Goal: Check status: Check status

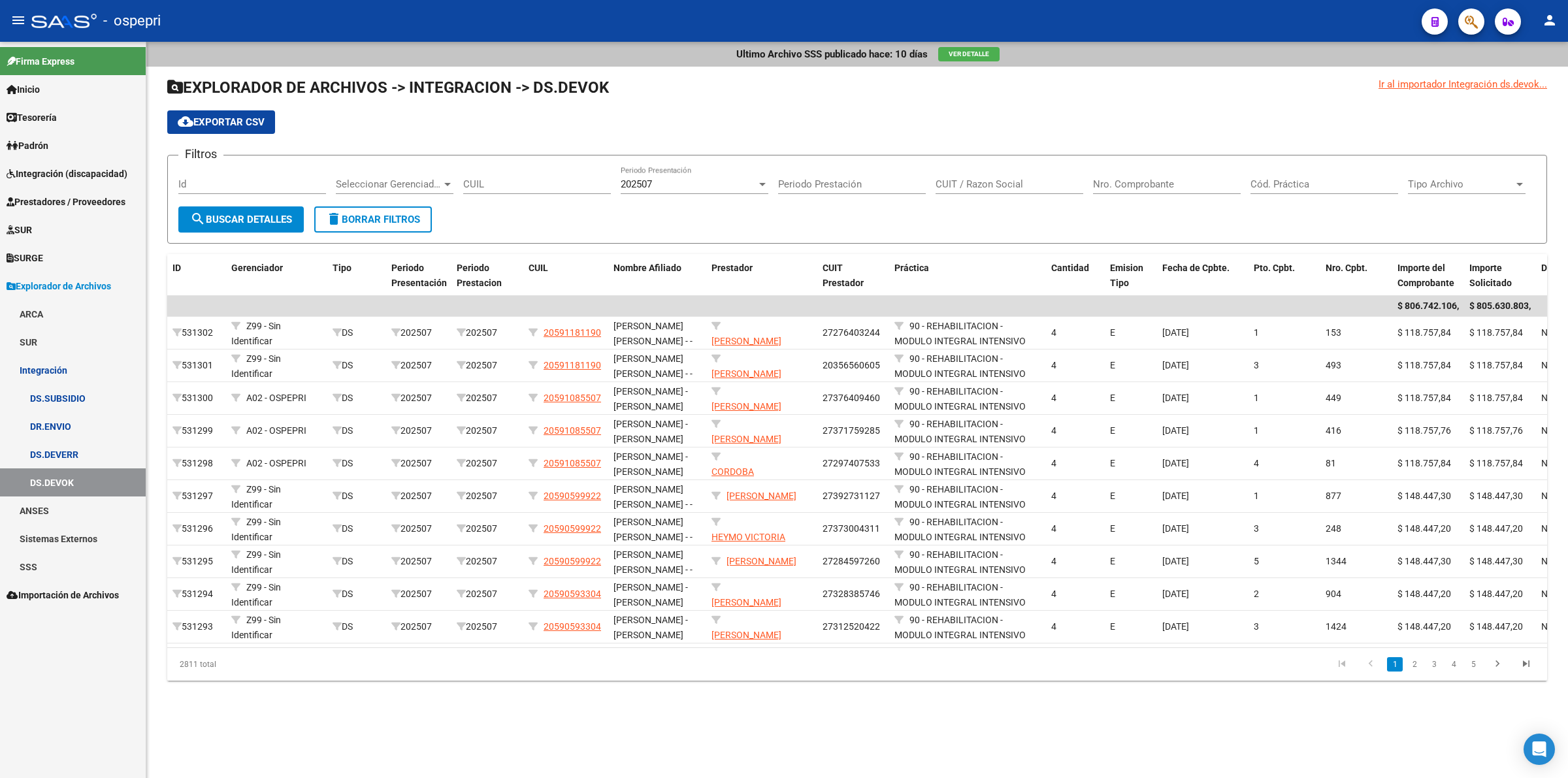
click at [74, 210] on link "Prestadores / Proveedores" at bounding box center [73, 201] width 146 height 28
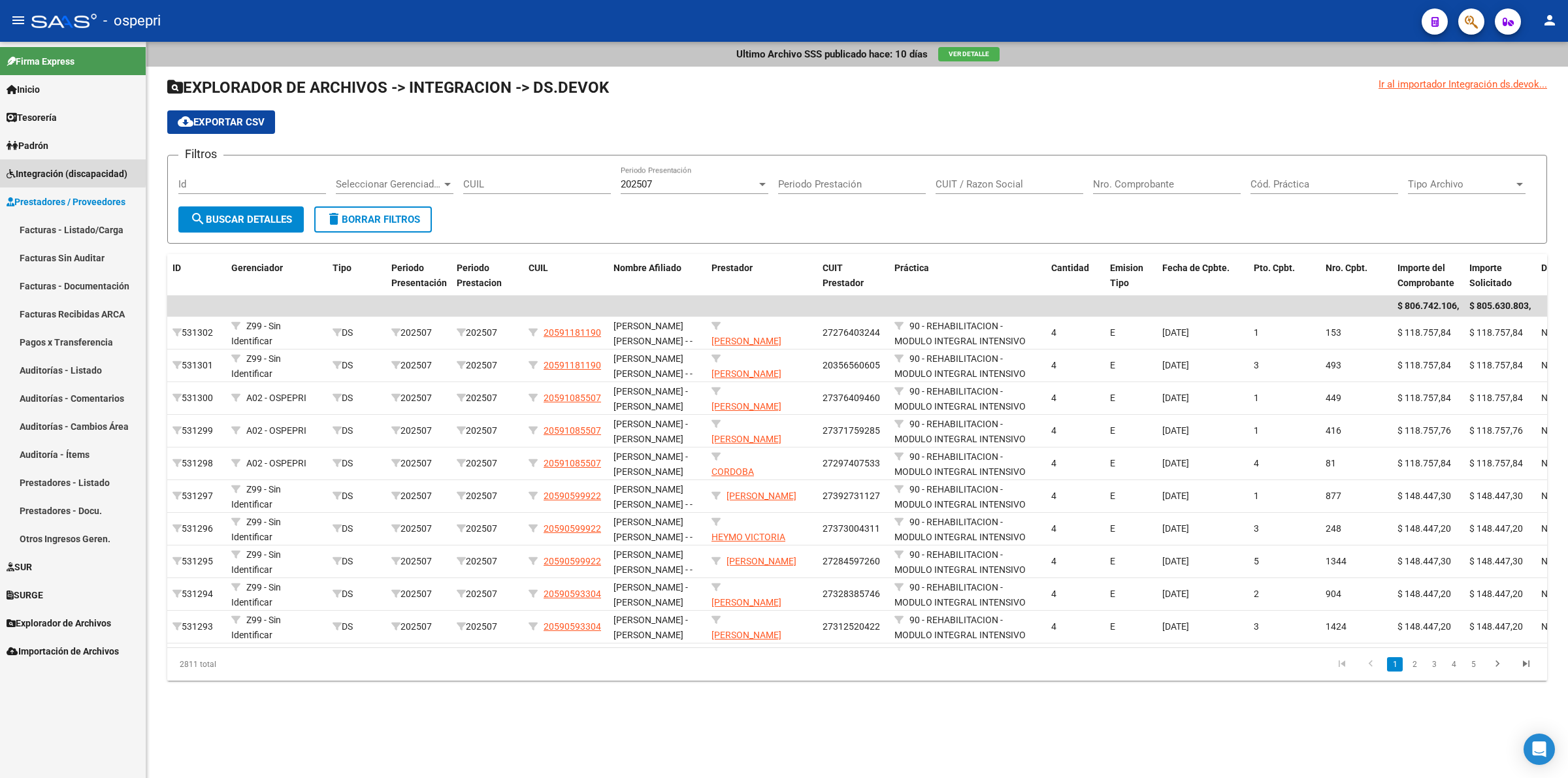
click at [57, 170] on span "Integración (discapacidad)" at bounding box center [67, 173] width 121 height 14
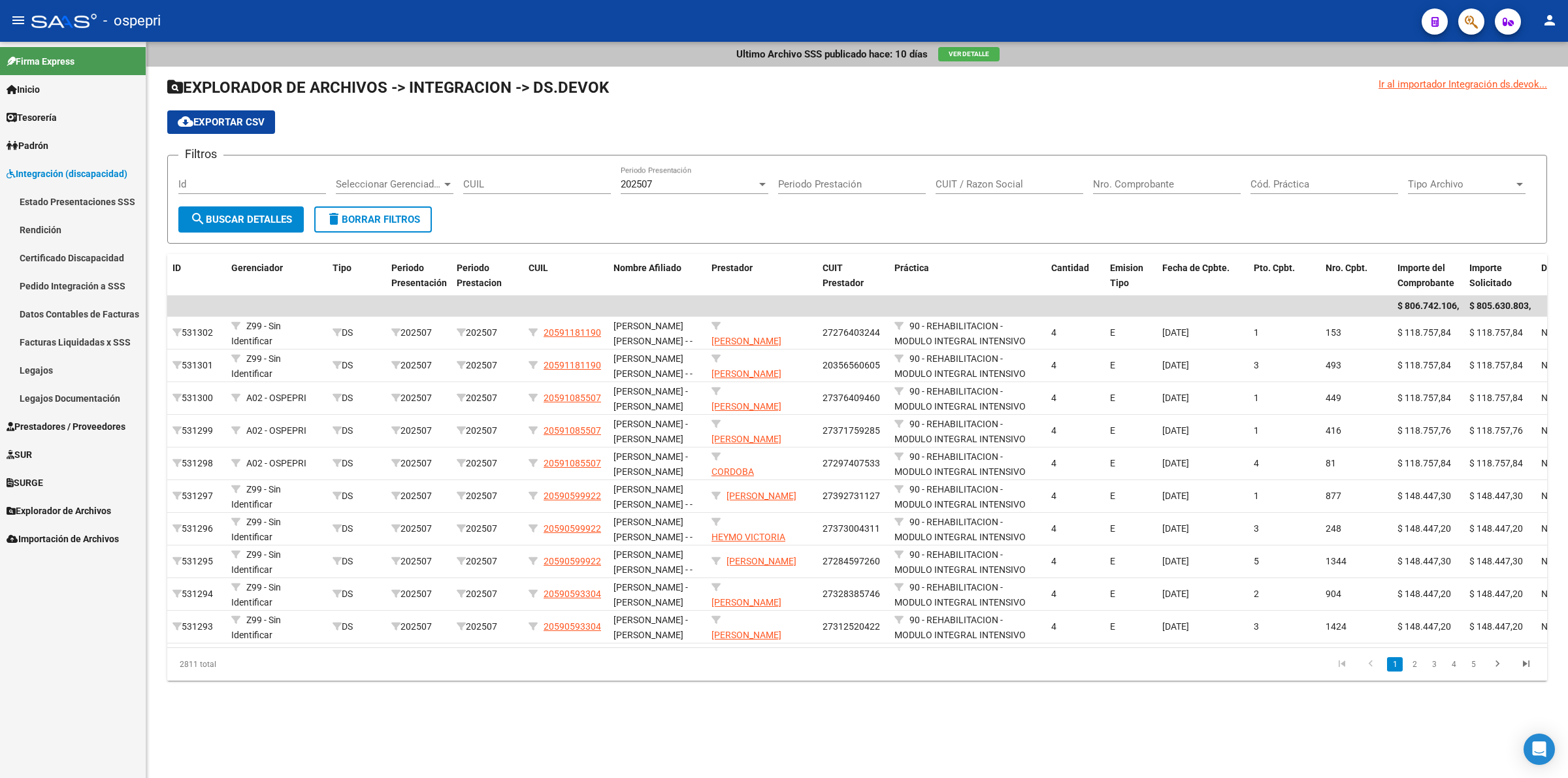
click at [83, 384] on link "Legajos Documentación" at bounding box center [73, 397] width 146 height 28
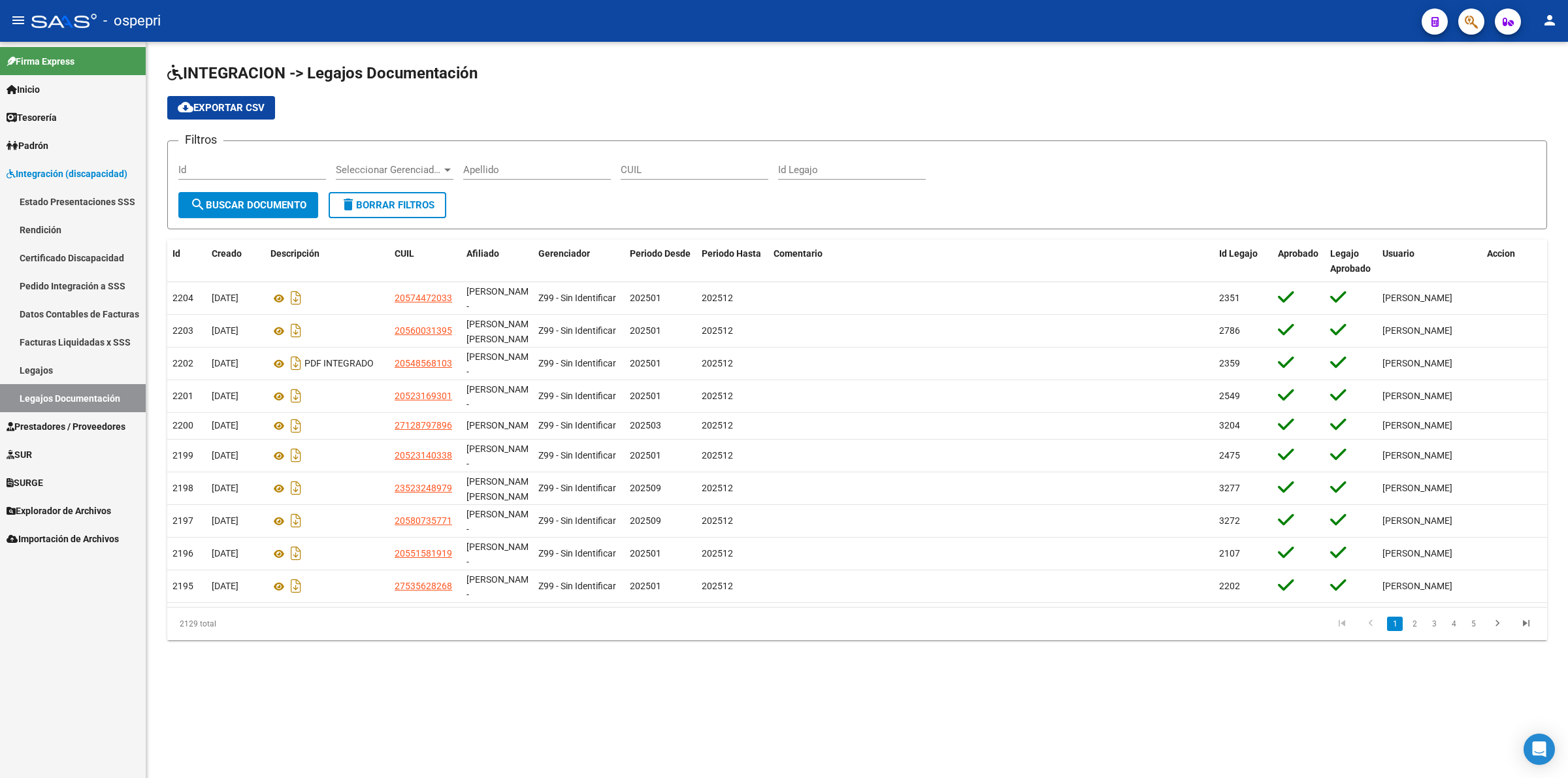
click at [77, 363] on link "Legajos" at bounding box center [73, 369] width 146 height 28
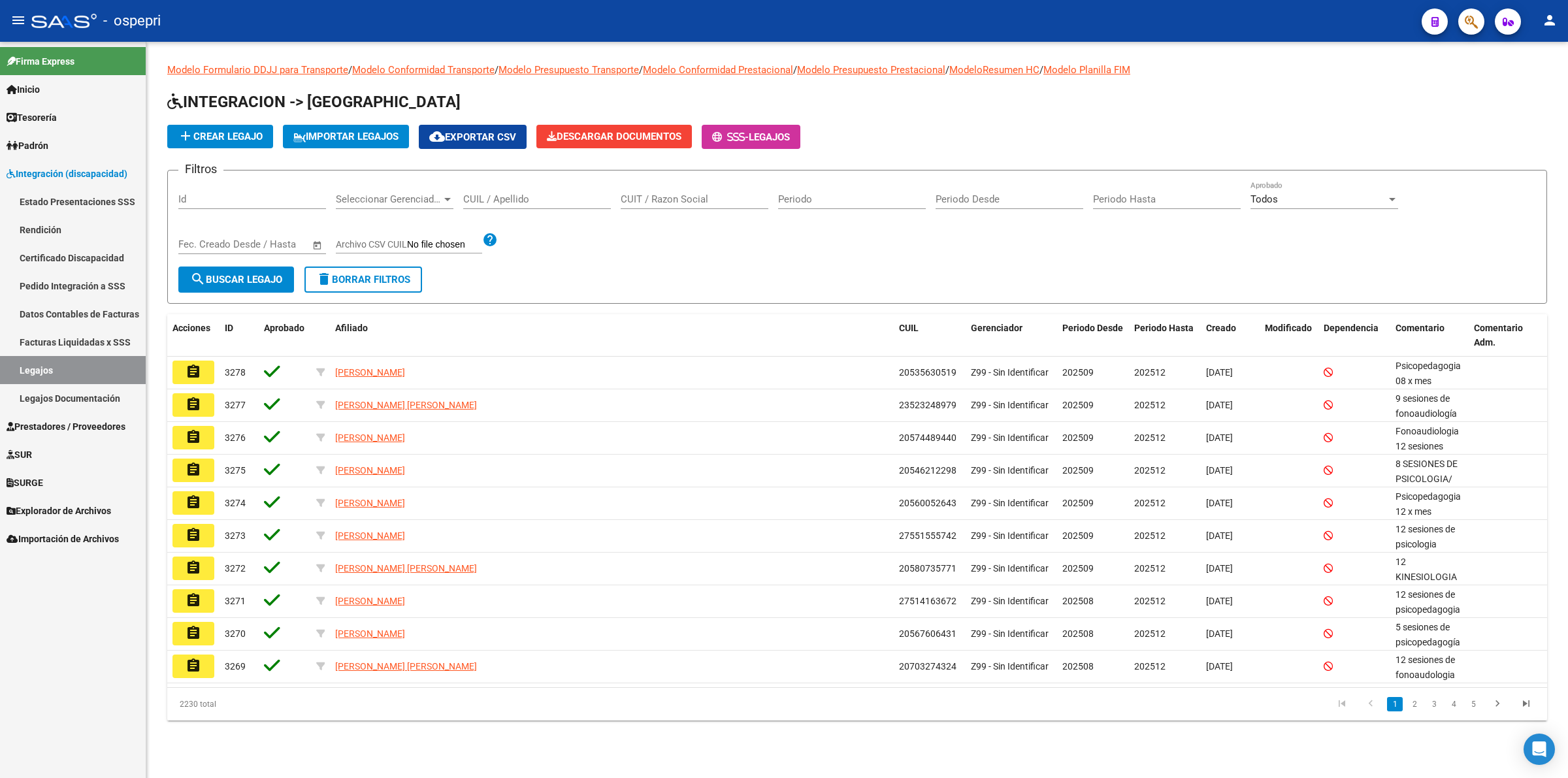
click at [511, 193] on input "CUIL / Apellido" at bounding box center [537, 199] width 148 height 12
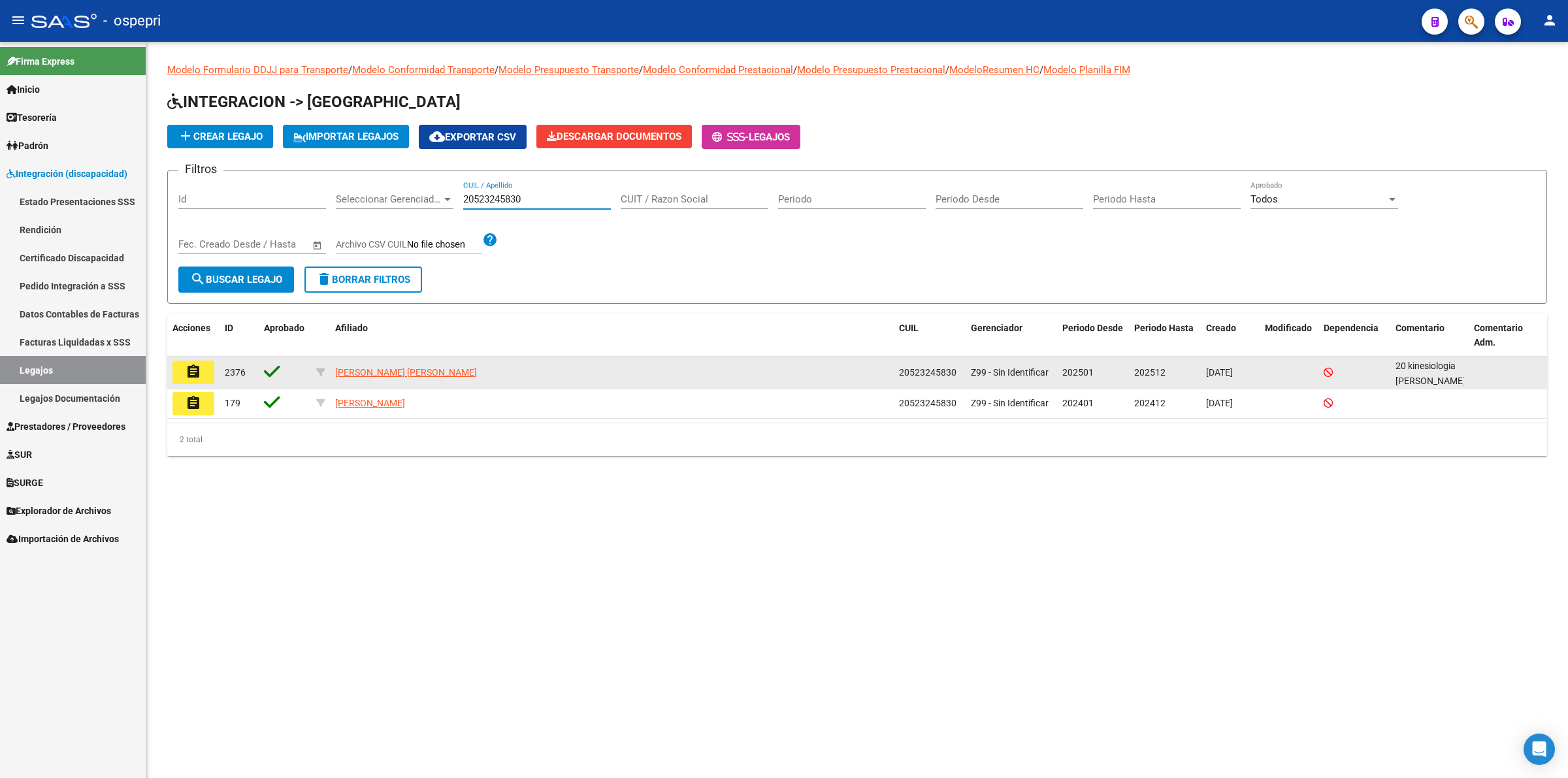
type input "20523245830"
click at [196, 369] on mat-icon "assignment" at bounding box center [193, 372] width 16 height 16
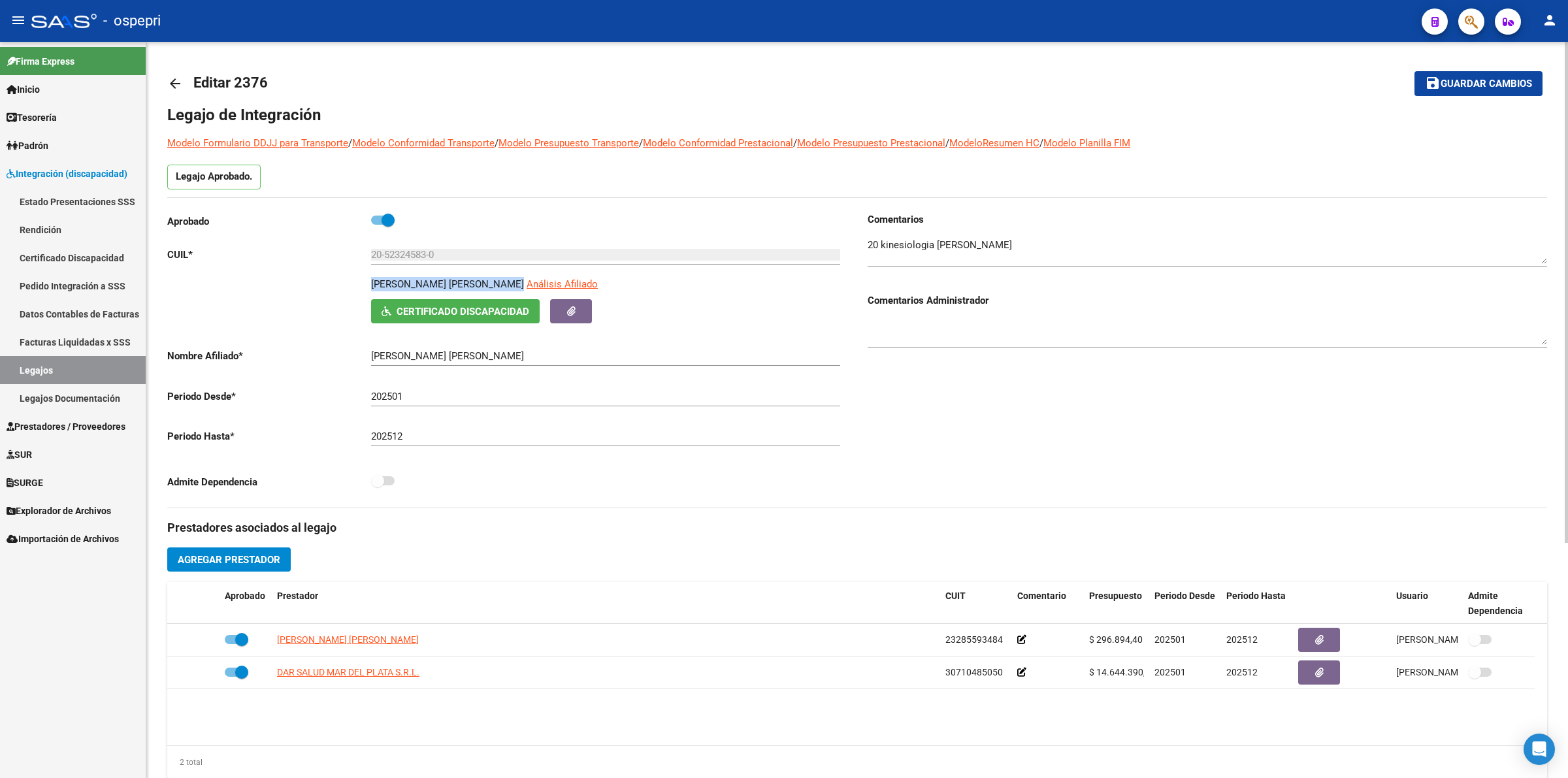
drag, startPoint x: 370, startPoint y: 283, endPoint x: 523, endPoint y: 283, distance: 153.0
click at [523, 283] on p "[PERSON_NAME] [PERSON_NAME]" at bounding box center [448, 284] width 153 height 14
copy p "[PERSON_NAME]"
click at [178, 85] on mat-icon "arrow_back" at bounding box center [175, 83] width 16 height 16
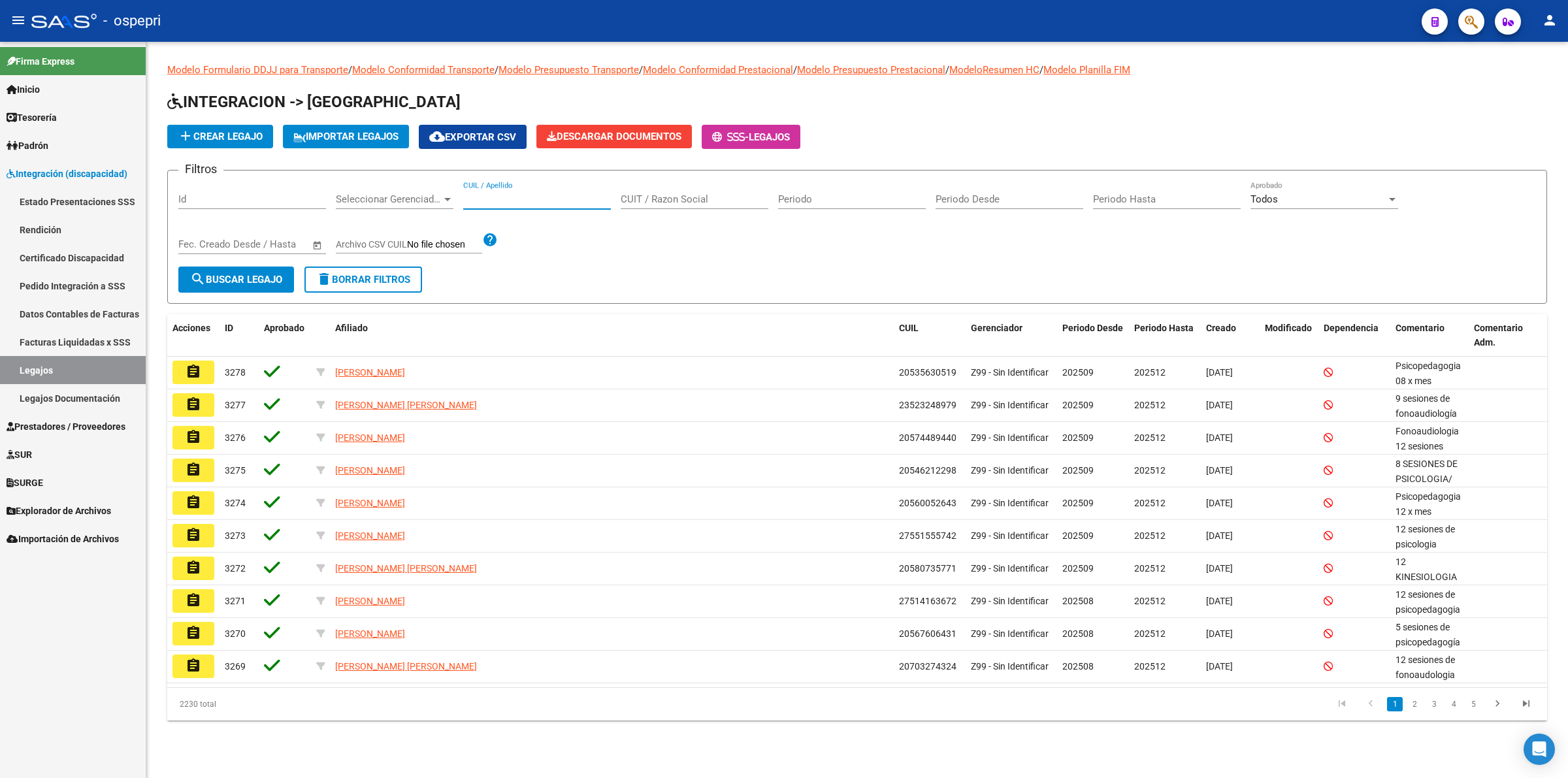
click at [536, 200] on input "CUIL / Apellido" at bounding box center [537, 199] width 148 height 12
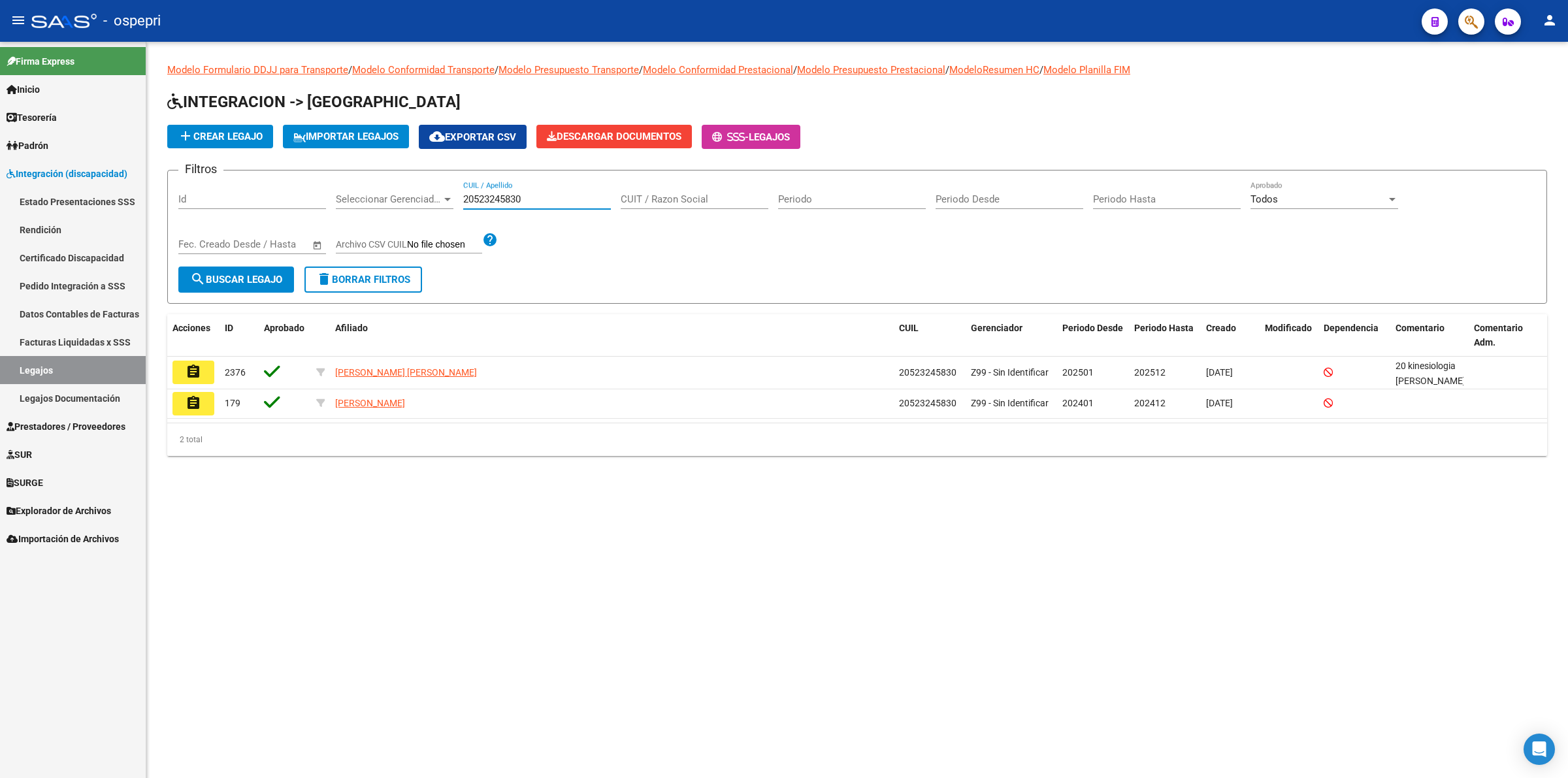
type input "20523245830"
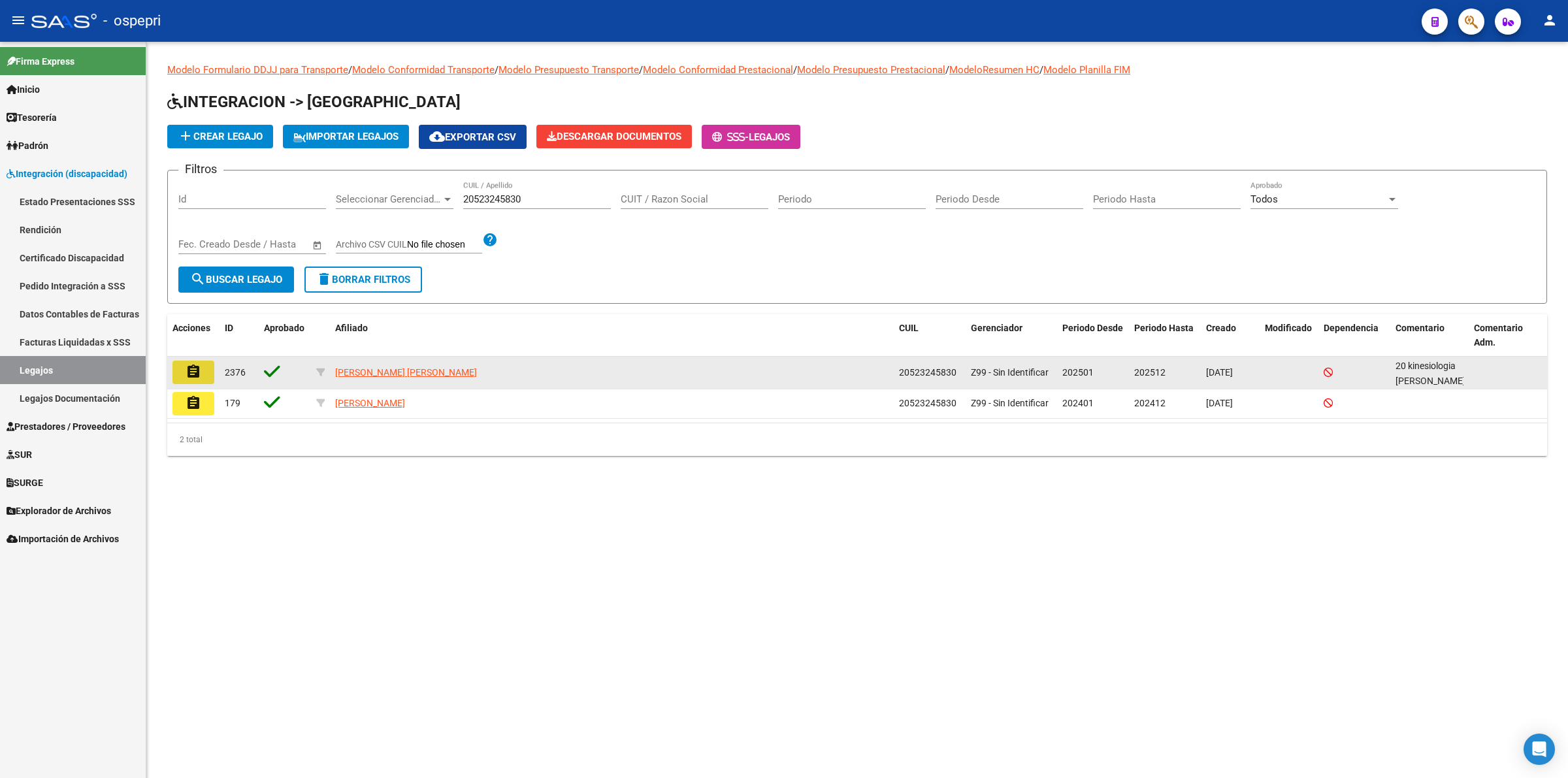
drag, startPoint x: 200, startPoint y: 363, endPoint x: 281, endPoint y: 354, distance: 81.5
click at [201, 364] on mat-icon "assignment" at bounding box center [193, 372] width 16 height 16
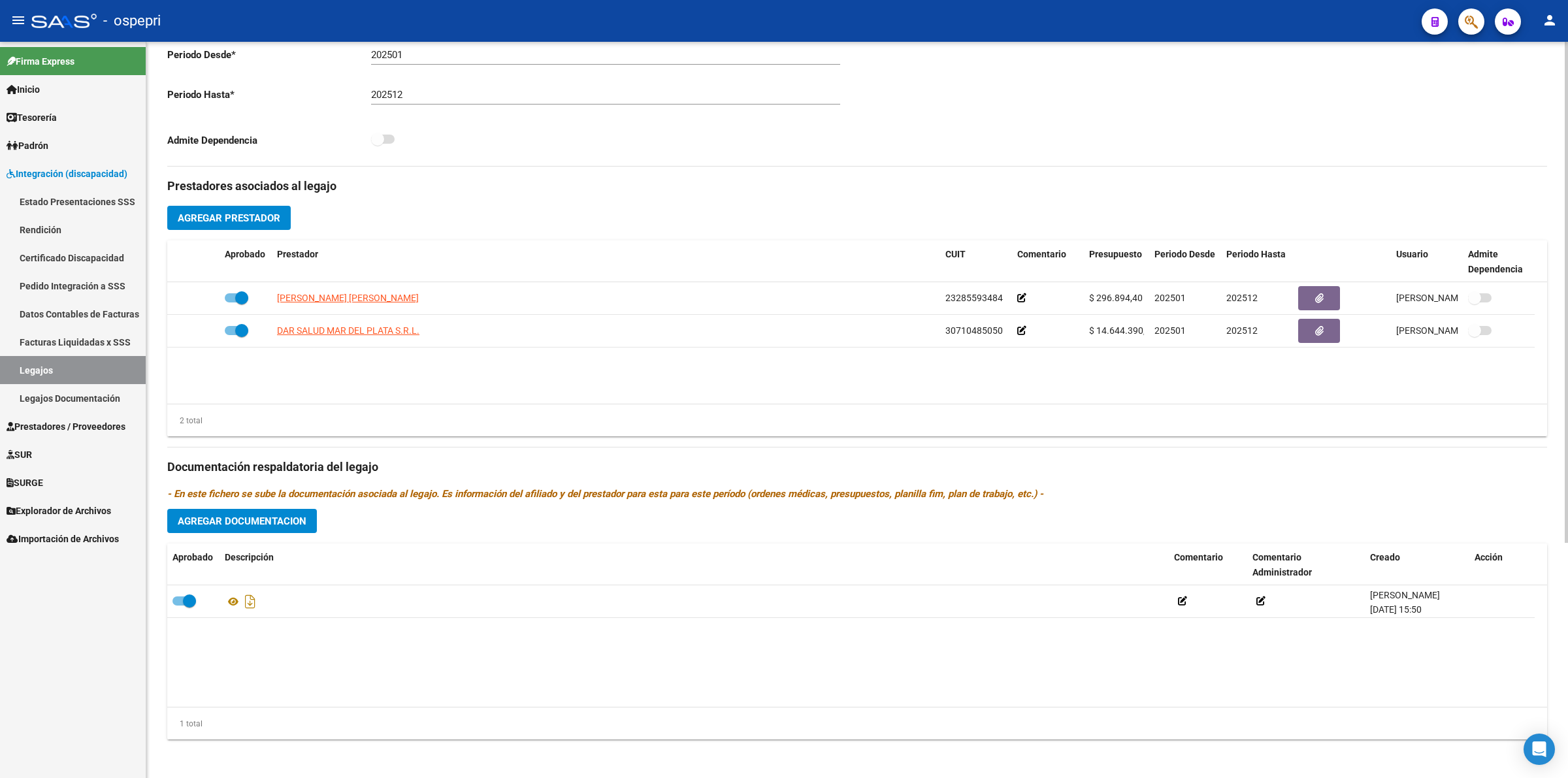
scroll to position [344, 0]
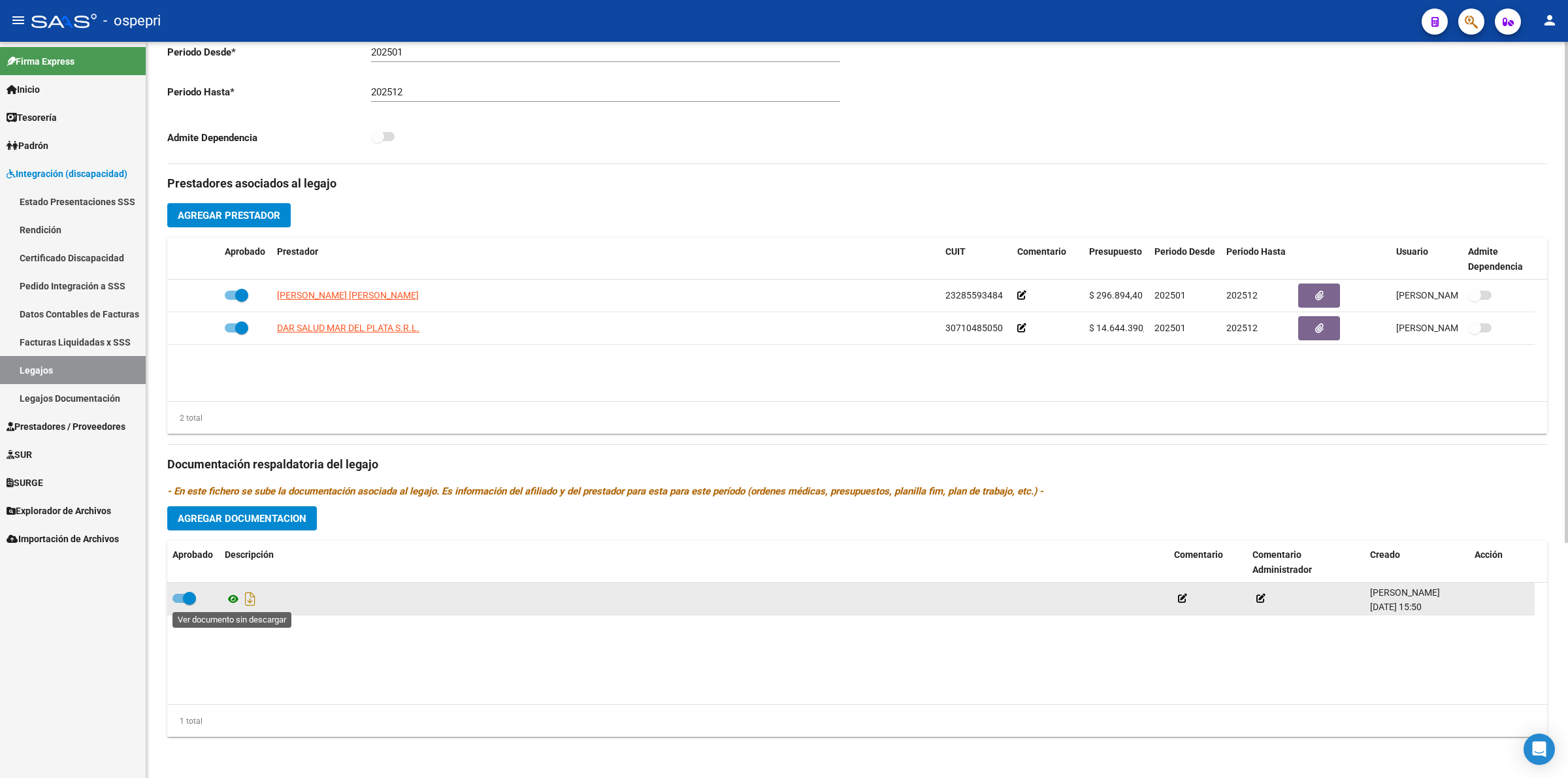
click at [234, 596] on icon at bounding box center [233, 599] width 17 height 16
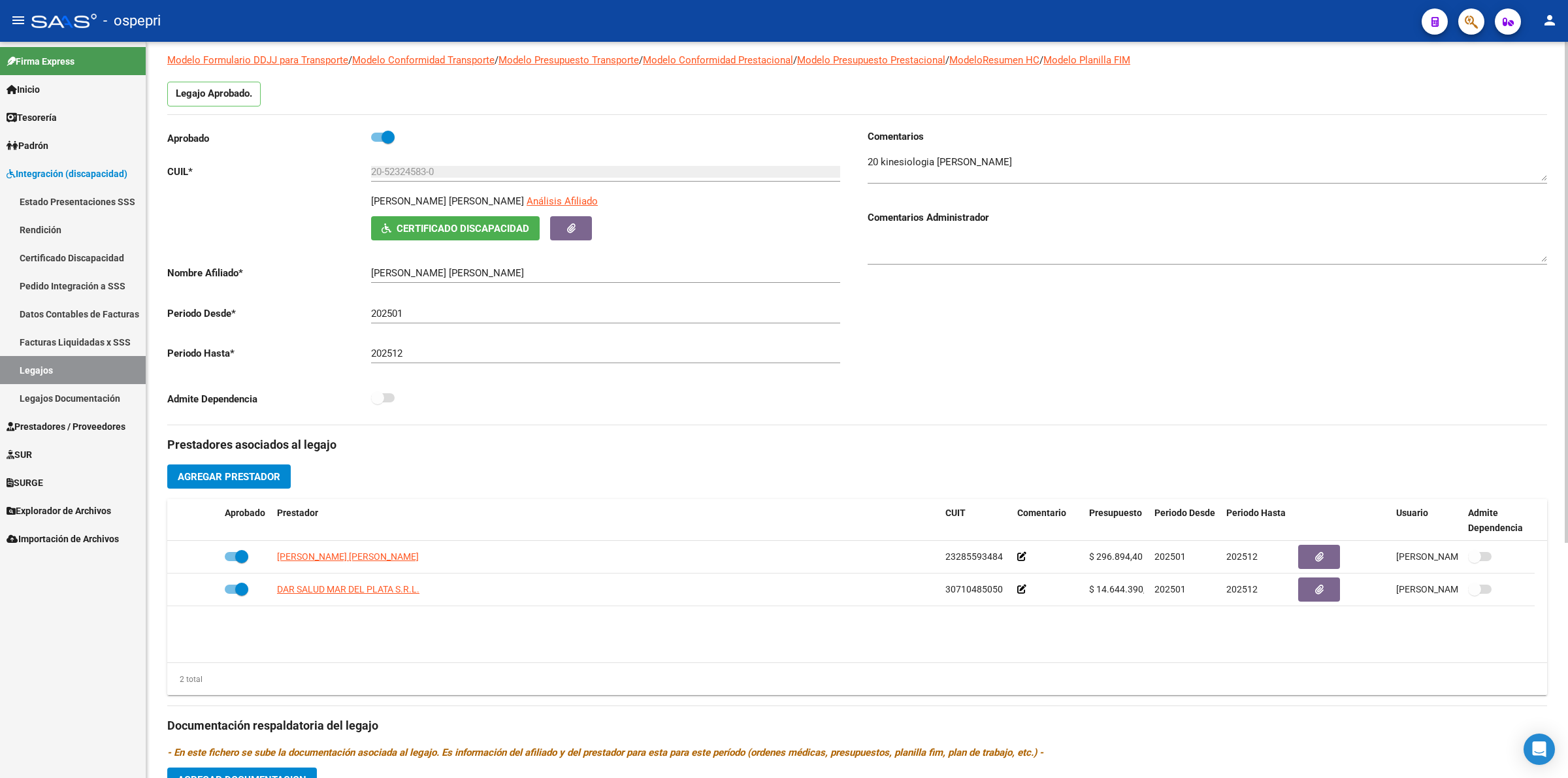
scroll to position [0, 0]
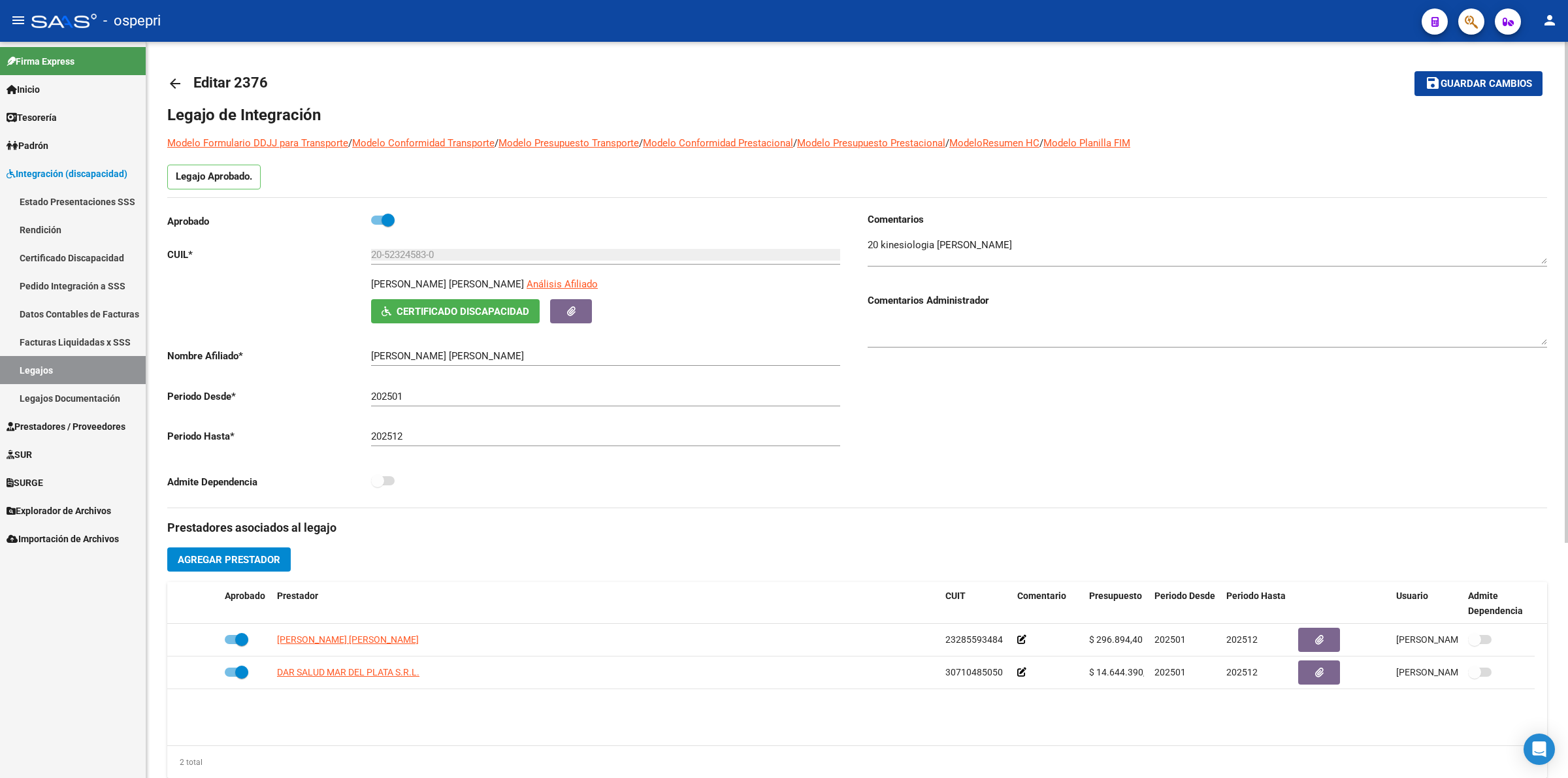
click at [181, 86] on mat-icon "arrow_back" at bounding box center [175, 83] width 16 height 16
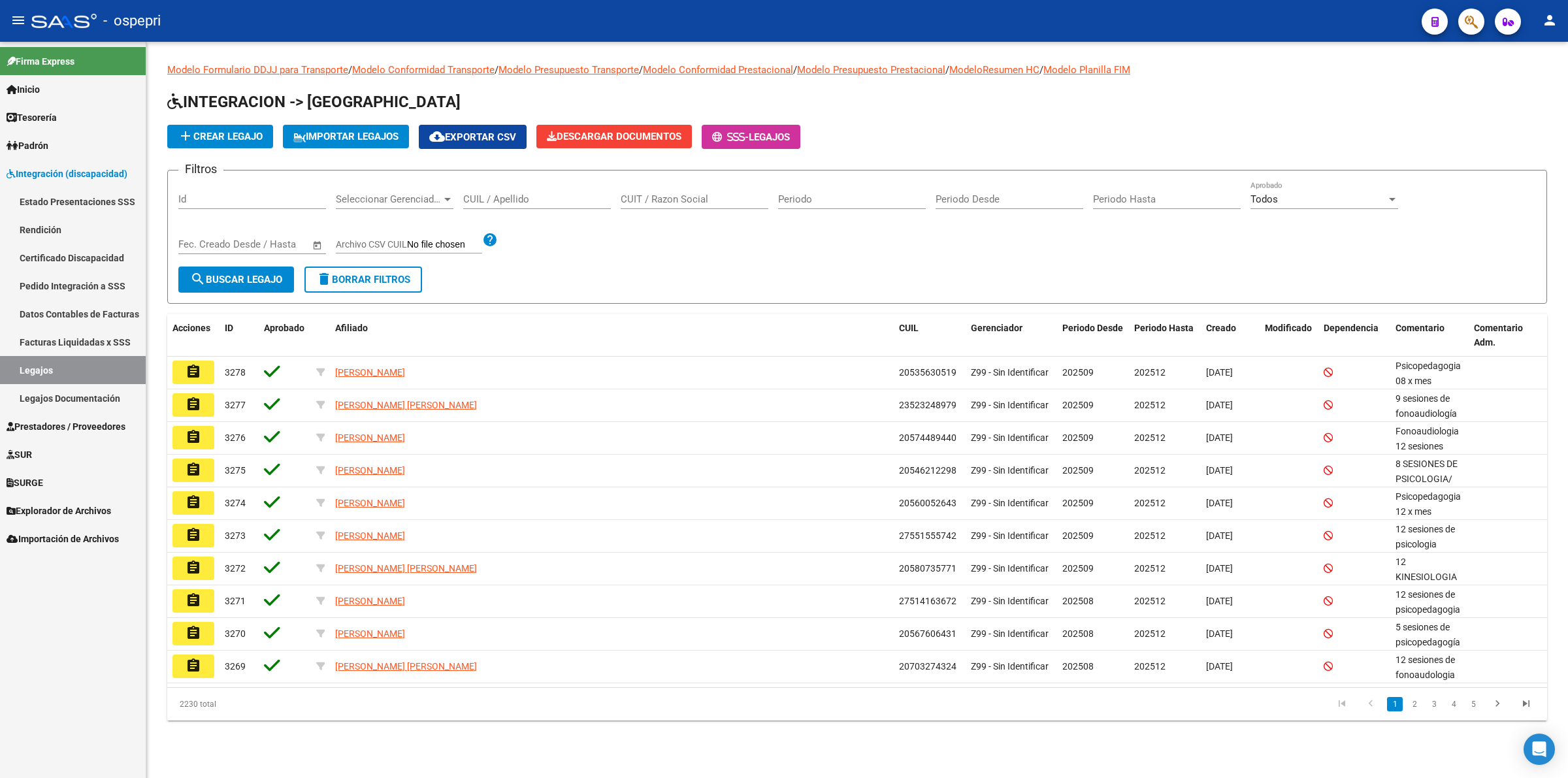
drag, startPoint x: 578, startPoint y: 194, endPoint x: 590, endPoint y: 218, distance: 26.8
click at [579, 198] on input "CUIL / Apellido" at bounding box center [537, 199] width 148 height 12
type input "27480130184"
click at [233, 278] on span "search Buscar Legajo" at bounding box center [236, 279] width 92 height 12
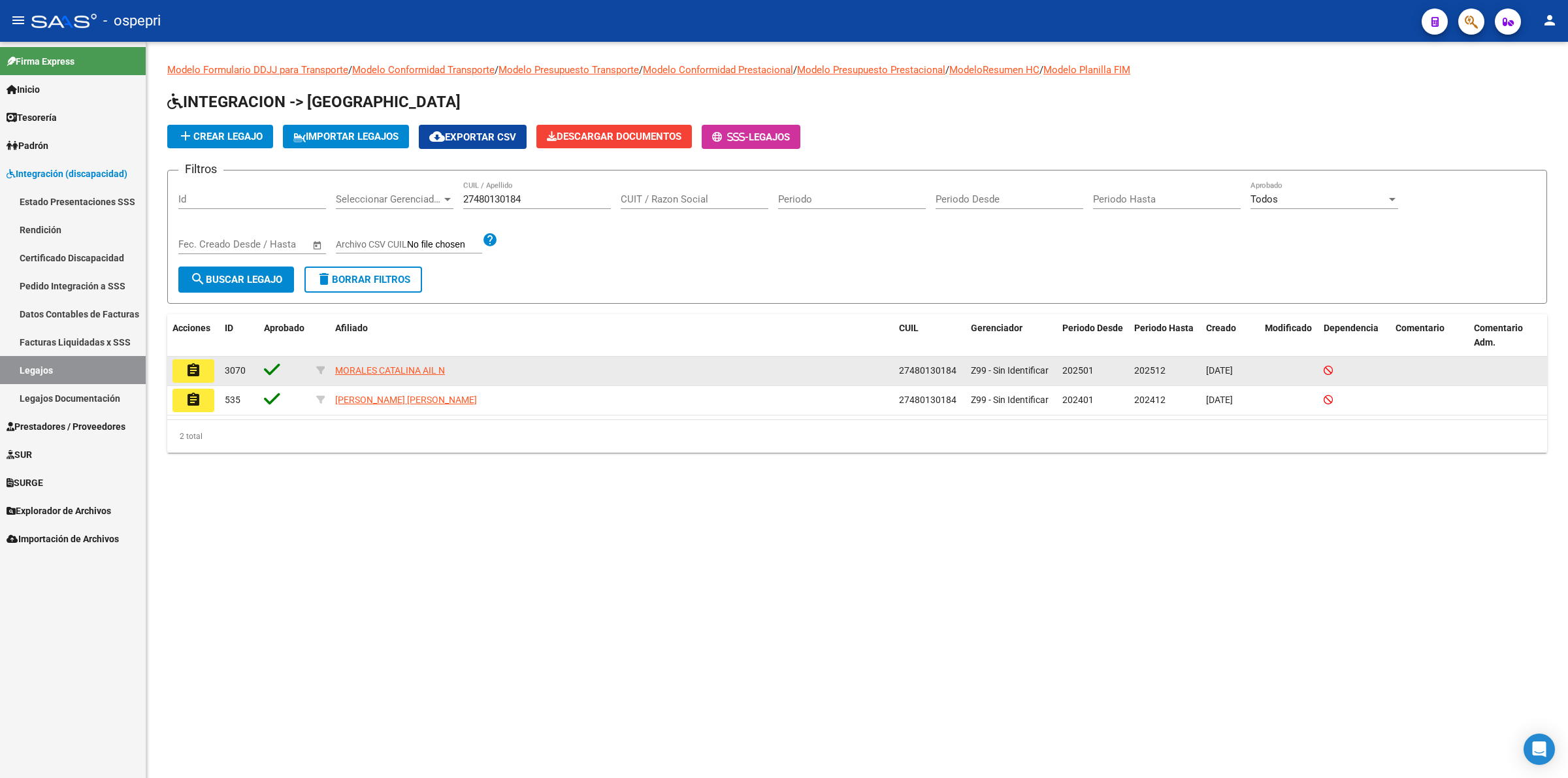
click at [200, 369] on mat-icon "assignment" at bounding box center [193, 370] width 16 height 16
